Goal: Information Seeking & Learning: Learn about a topic

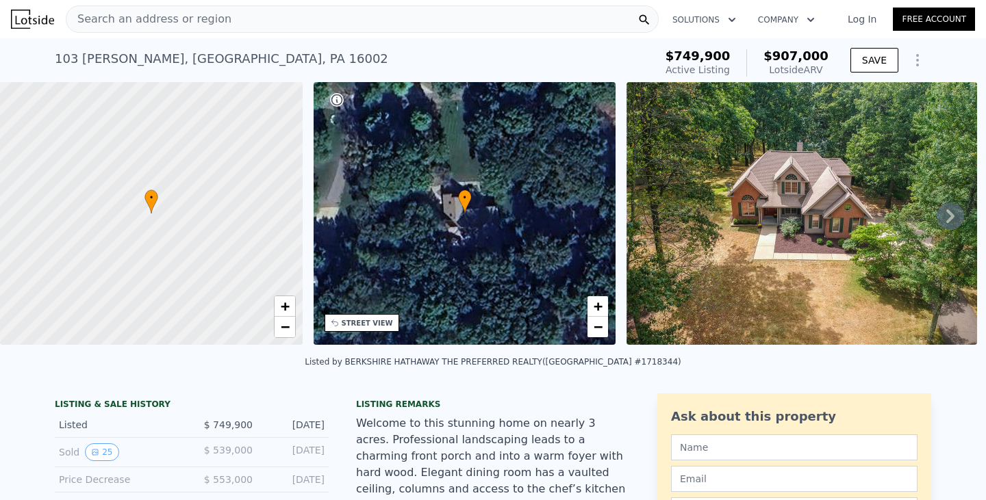
click at [946, 215] on icon at bounding box center [950, 216] width 8 height 14
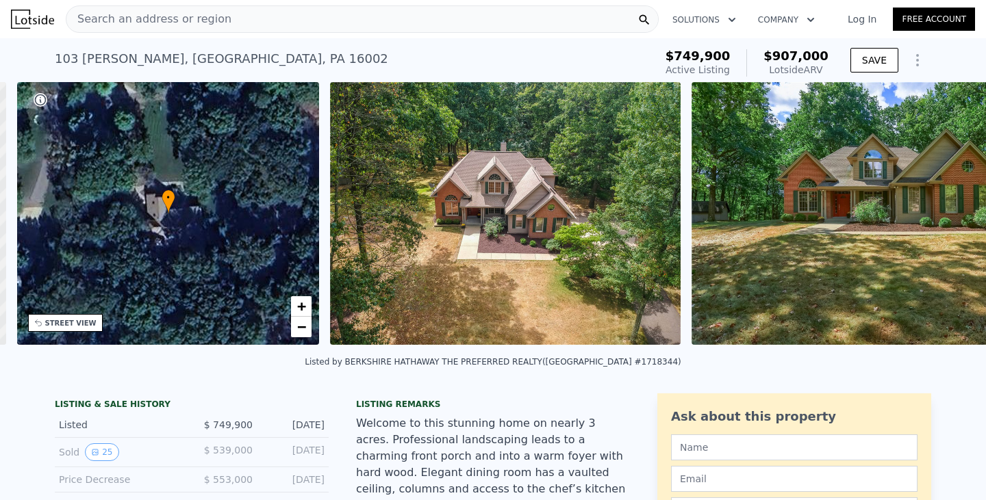
scroll to position [0, 319]
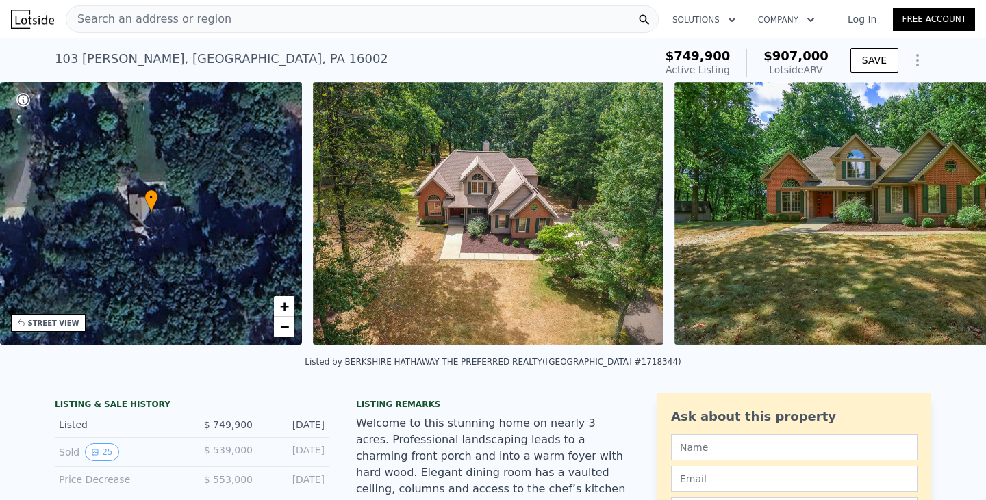
click at [939, 215] on img at bounding box center [872, 213] width 396 height 263
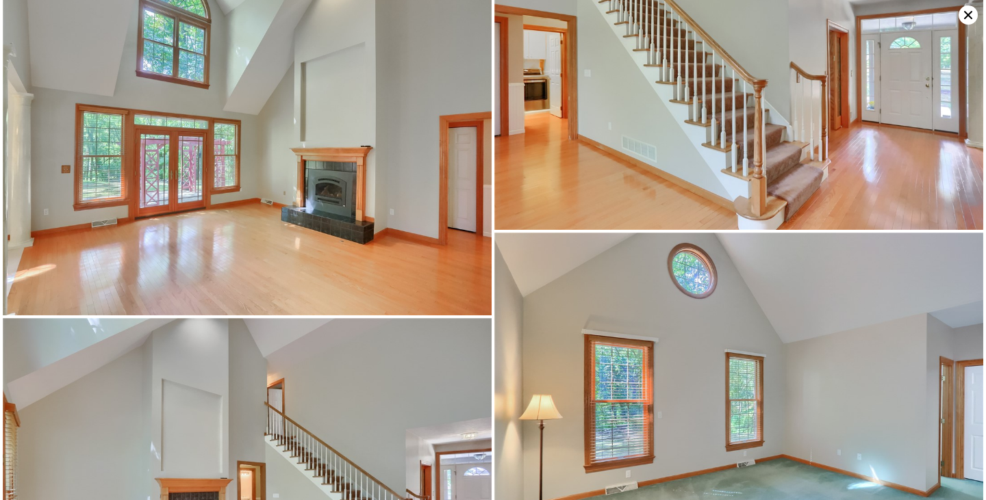
scroll to position [3002, 0]
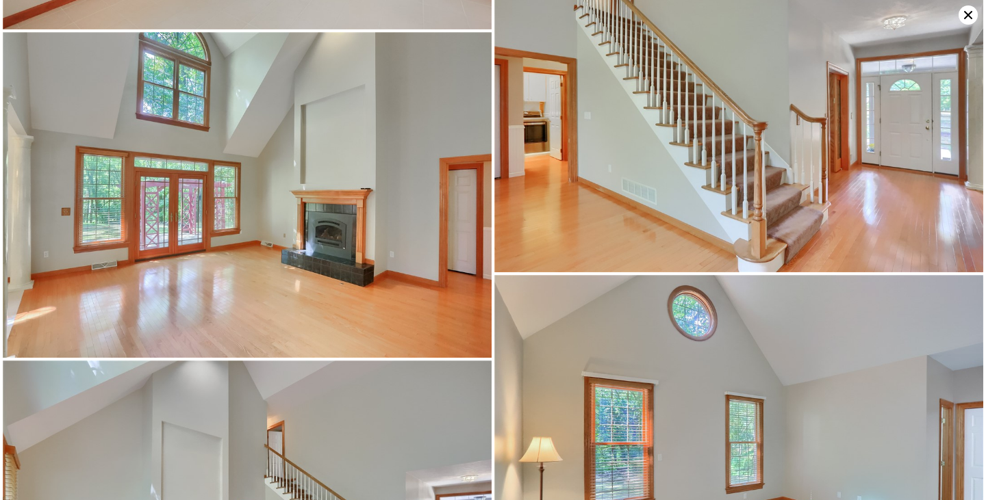
click at [965, 11] on icon at bounding box center [967, 14] width 19 height 19
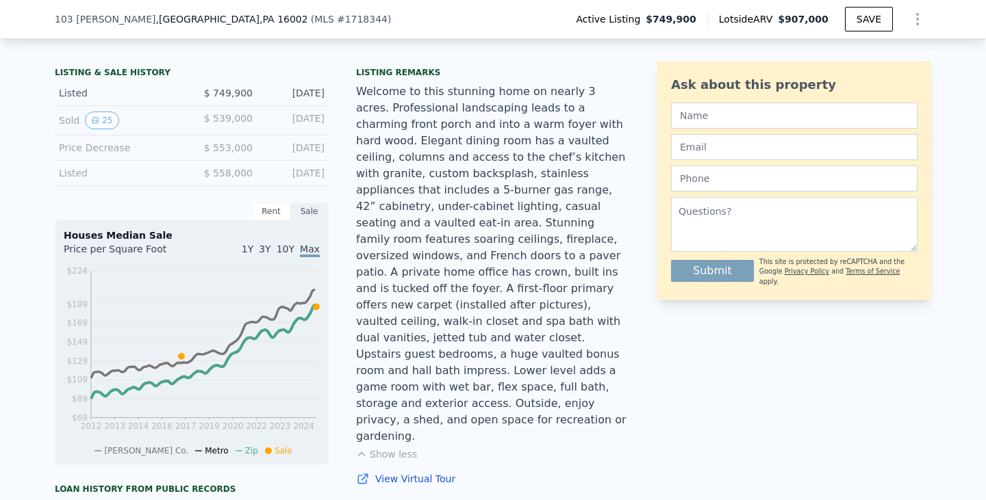
scroll to position [269, 0]
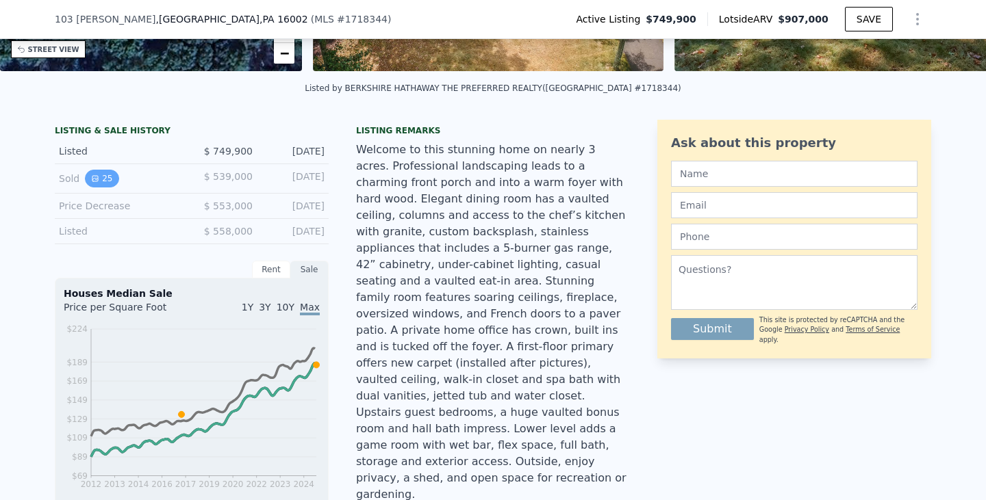
click at [99, 188] on button "25" at bounding box center [102, 179] width 34 height 18
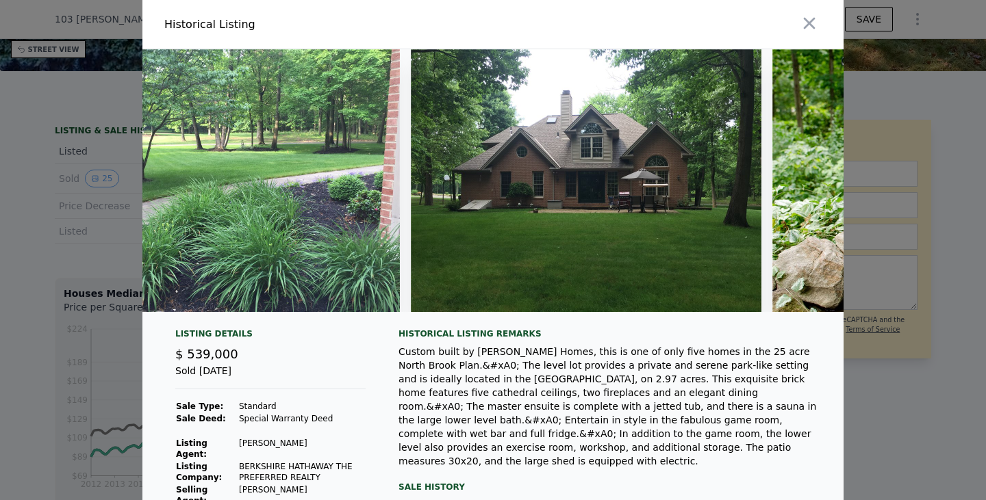
scroll to position [0, 8047]
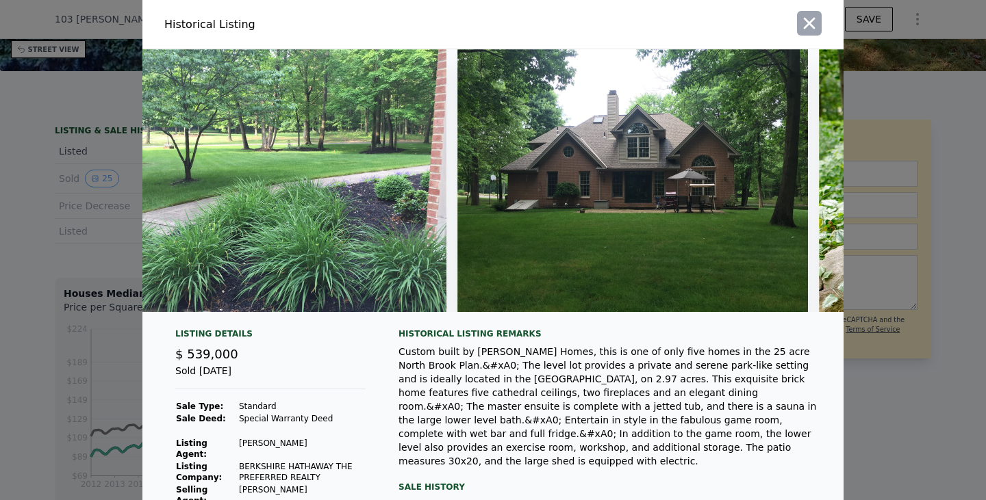
click at [808, 22] on icon "button" at bounding box center [809, 23] width 19 height 19
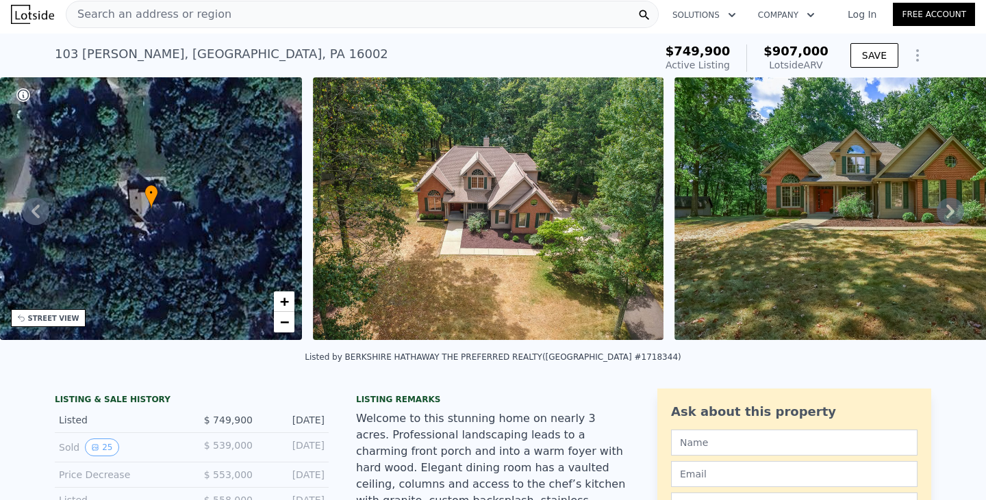
scroll to position [0, 0]
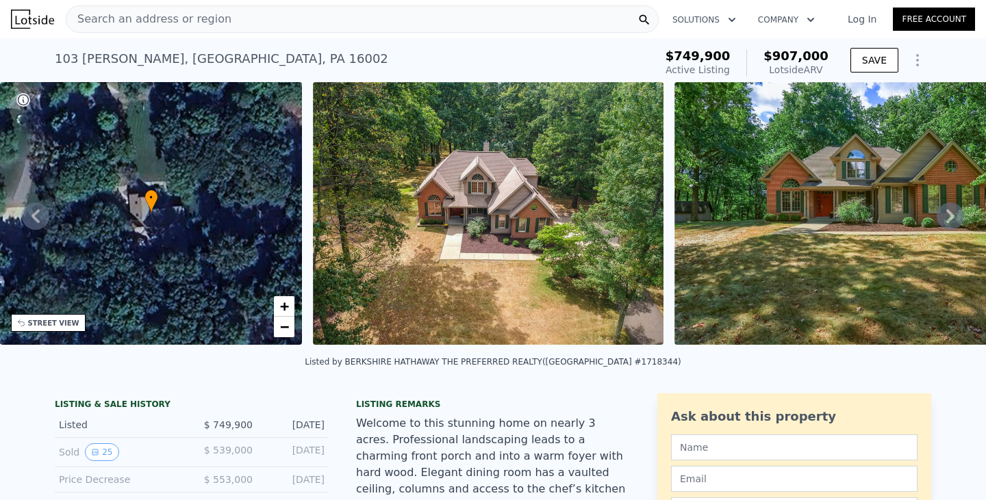
click at [791, 69] on div "Lotside ARV" at bounding box center [795, 70] width 65 height 14
click at [780, 55] on span "$907,000" at bounding box center [795, 56] width 65 height 14
drag, startPoint x: 825, startPoint y: 68, endPoint x: 778, endPoint y: 71, distance: 47.3
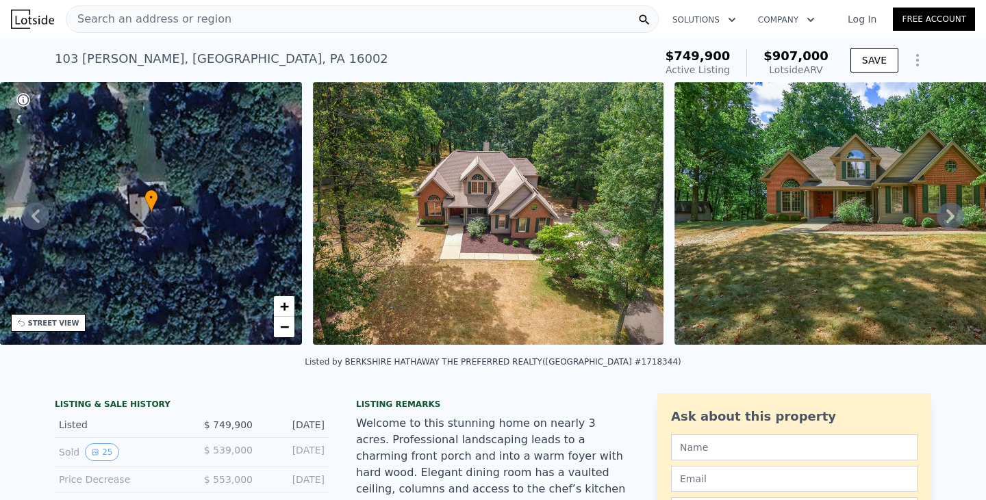
click at [778, 71] on div "Lotside ARV" at bounding box center [795, 70] width 65 height 14
copy div "Lotside ARV"
click at [948, 220] on icon at bounding box center [949, 216] width 27 height 27
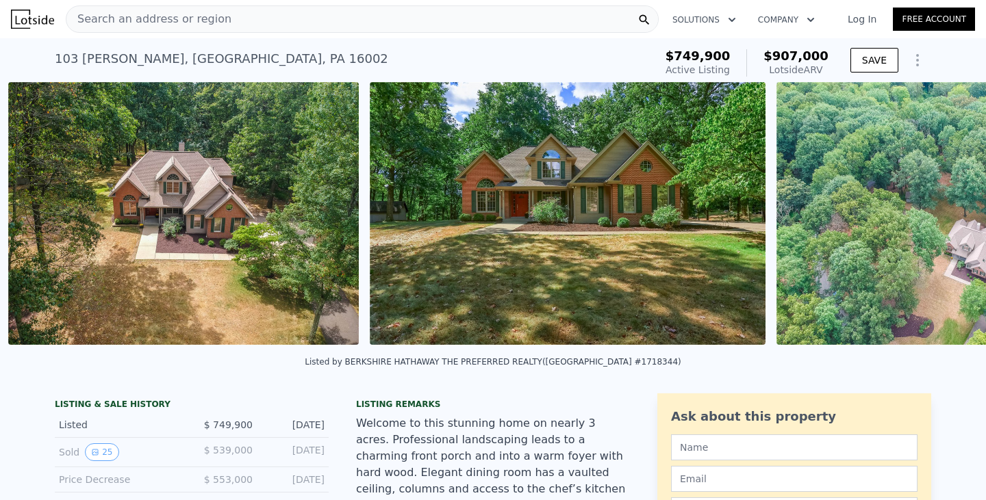
scroll to position [0, 626]
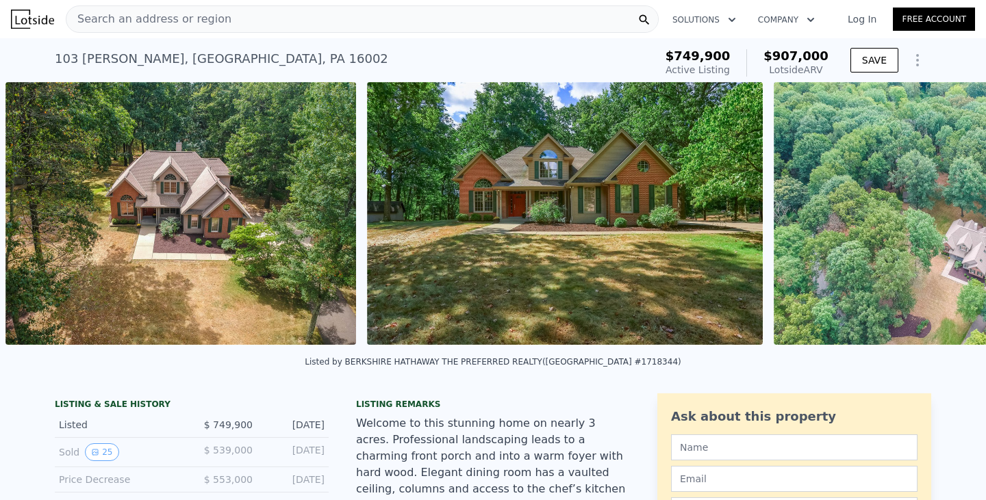
click at [947, 220] on img at bounding box center [949, 213] width 350 height 263
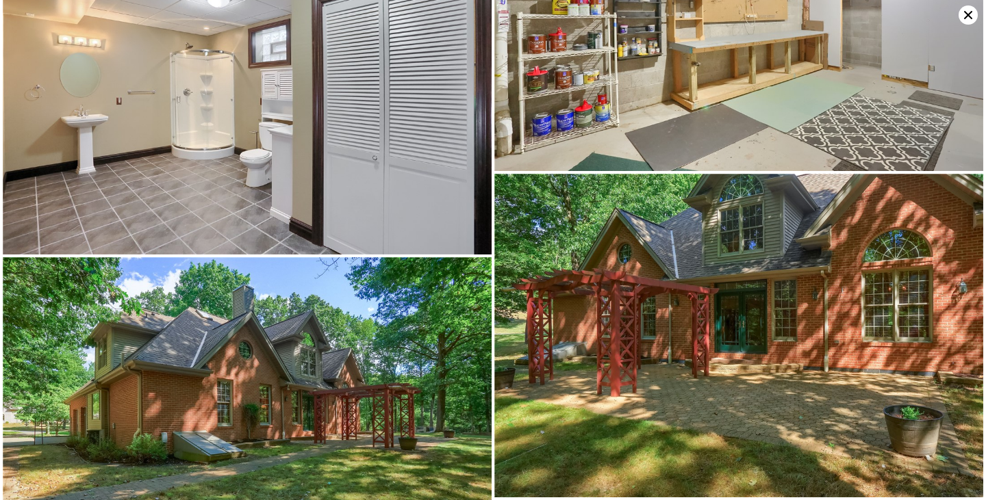
scroll to position [6573, 0]
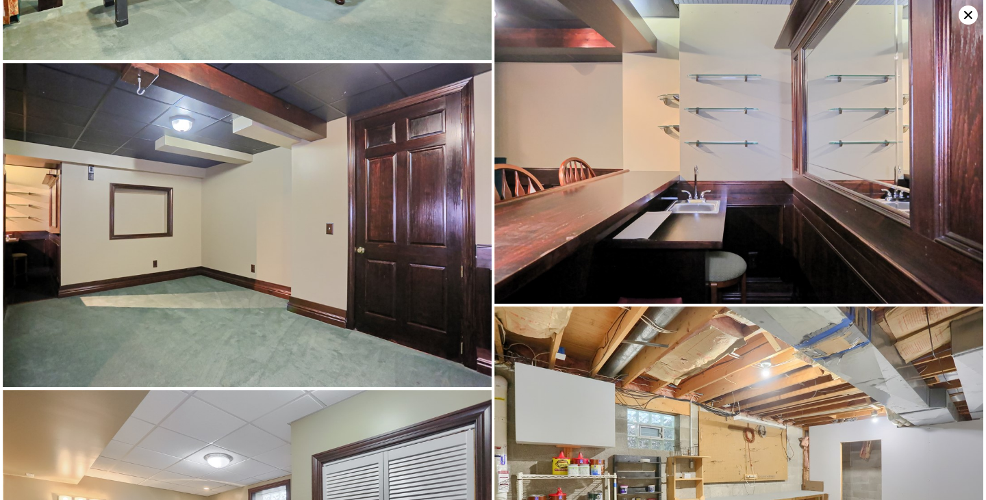
scroll to position [6249, 0]
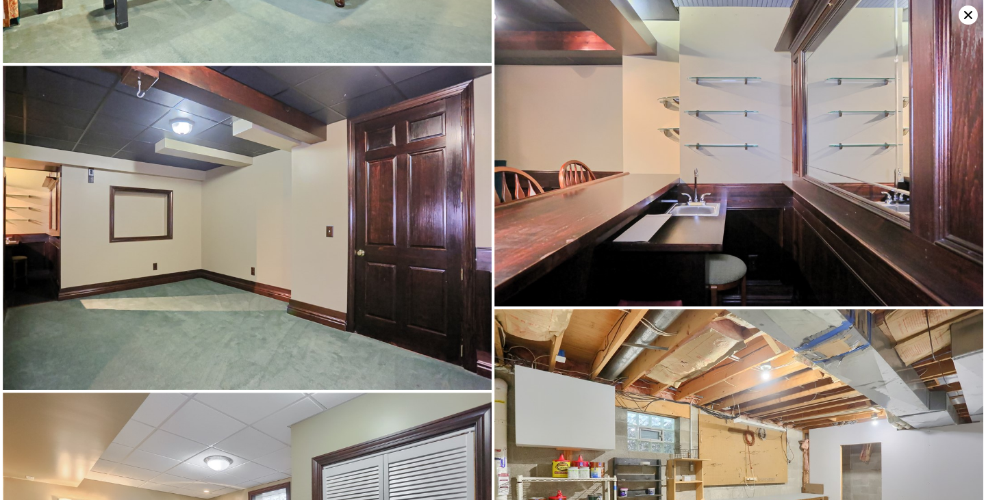
click at [968, 13] on icon at bounding box center [967, 14] width 19 height 19
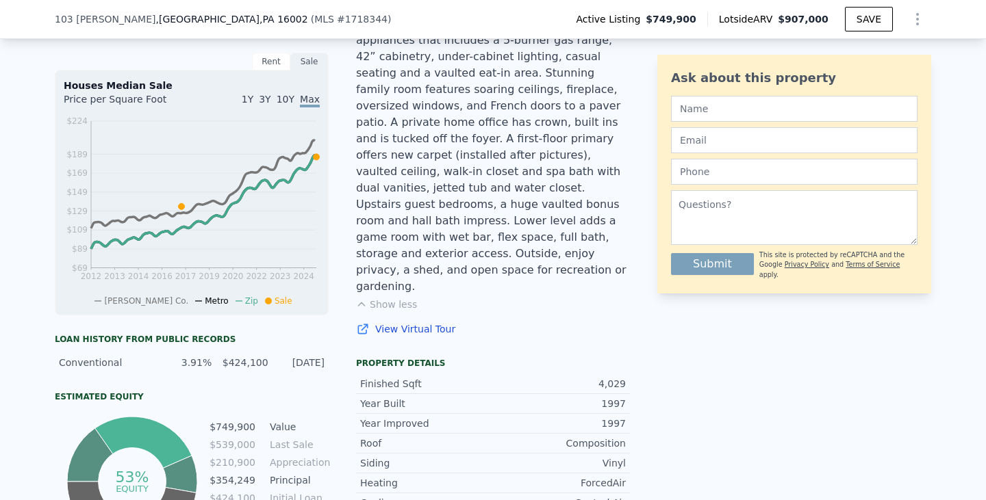
scroll to position [474, 0]
